Goal: Information Seeking & Learning: Stay updated

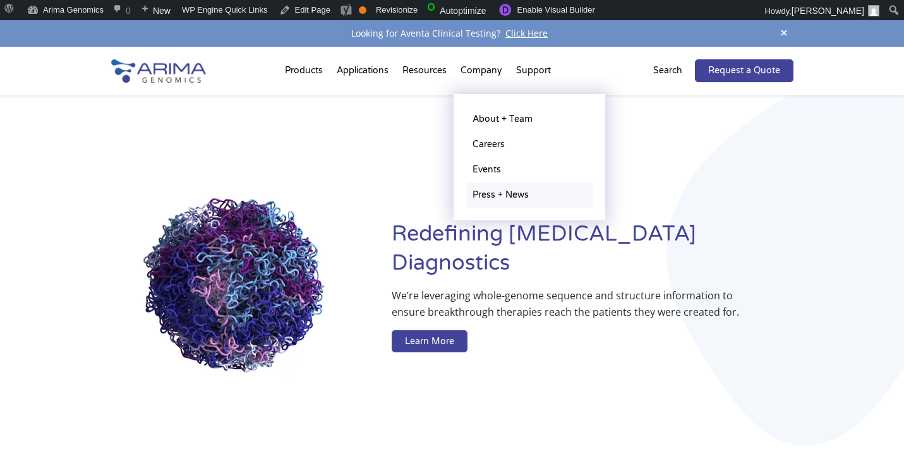
click at [506, 197] on link "Press + News" at bounding box center [529, 195] width 126 height 25
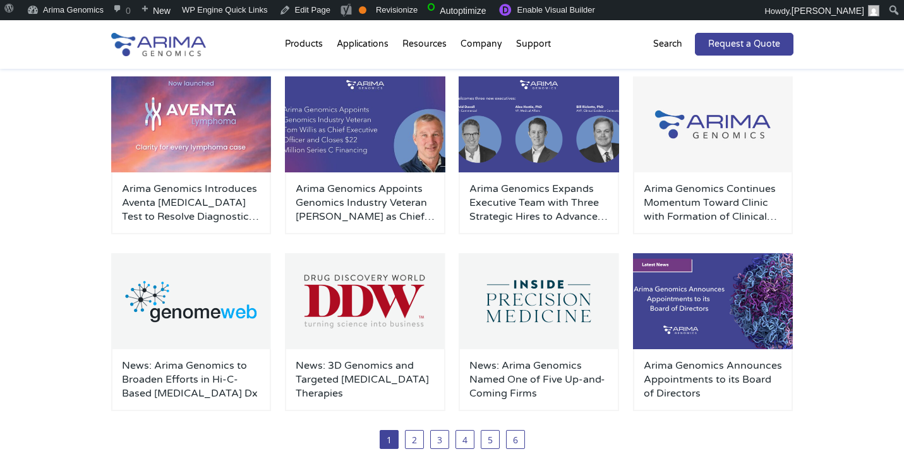
scroll to position [216, 0]
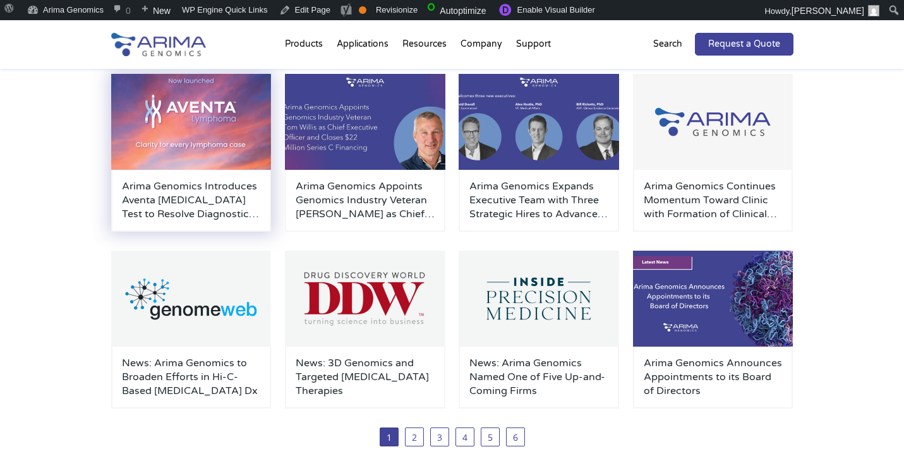
click at [231, 167] on img at bounding box center [191, 122] width 161 height 96
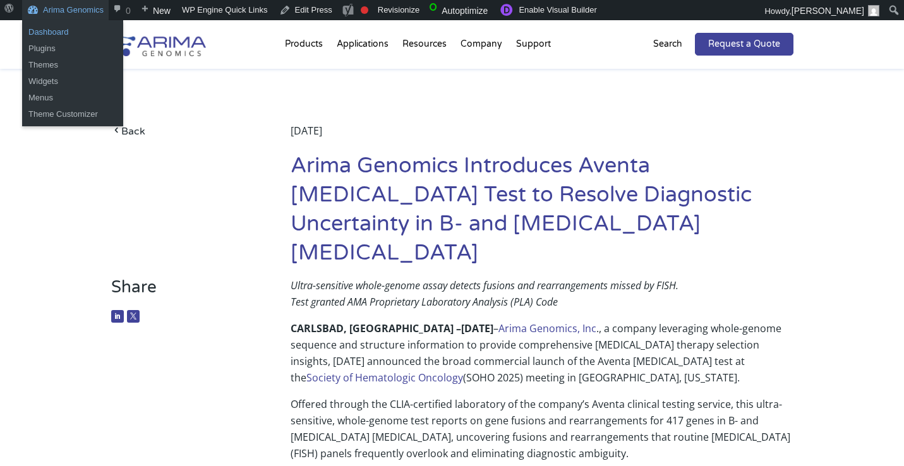
click at [71, 33] on link "Dashboard" at bounding box center [72, 32] width 101 height 16
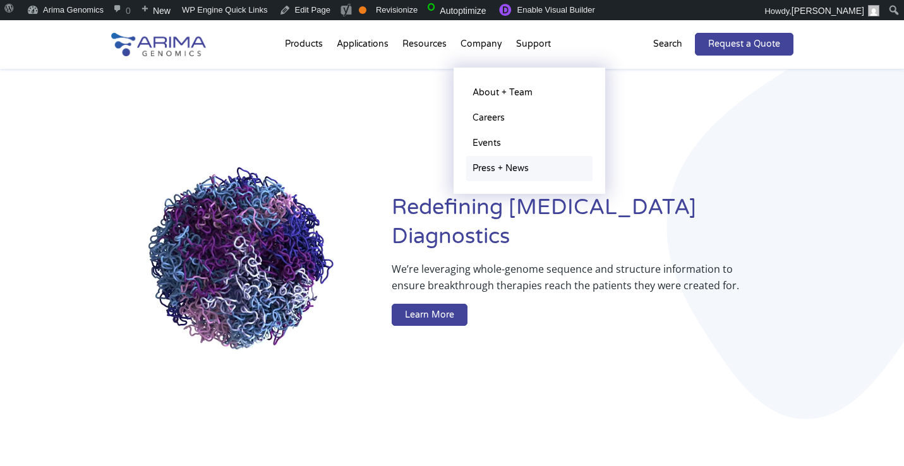
click at [495, 174] on link "Press + News" at bounding box center [529, 168] width 126 height 25
